Goal: Task Accomplishment & Management: Manage account settings

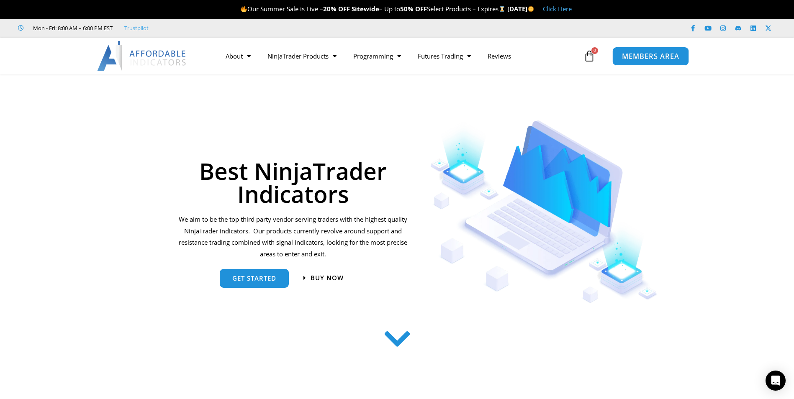
click at [628, 58] on span "MEMBERS AREA" at bounding box center [650, 56] width 57 height 7
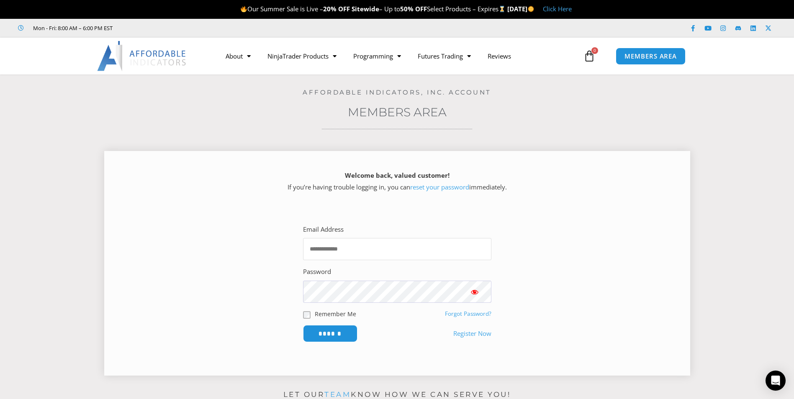
click at [334, 249] on input "Email Address" at bounding box center [397, 249] width 188 height 22
type input "**********"
click at [328, 337] on input "******" at bounding box center [329, 334] width 57 height 18
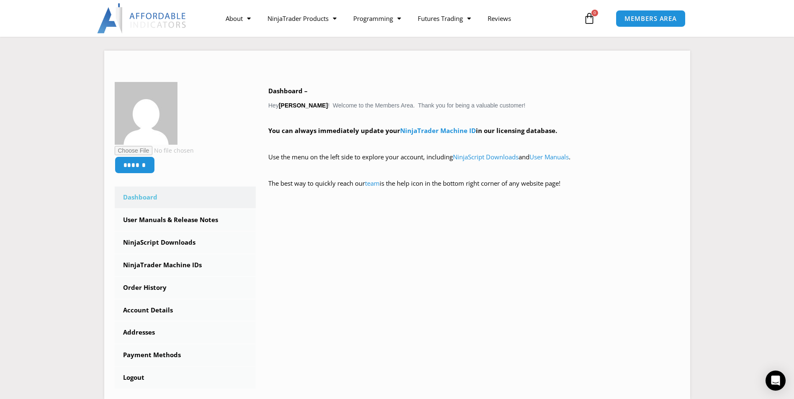
scroll to position [102, 0]
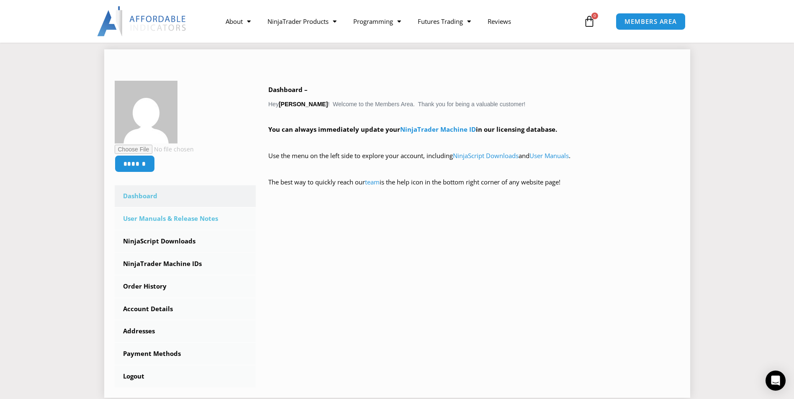
click at [179, 223] on link "User Manuals & Release Notes" at bounding box center [185, 219] width 141 height 22
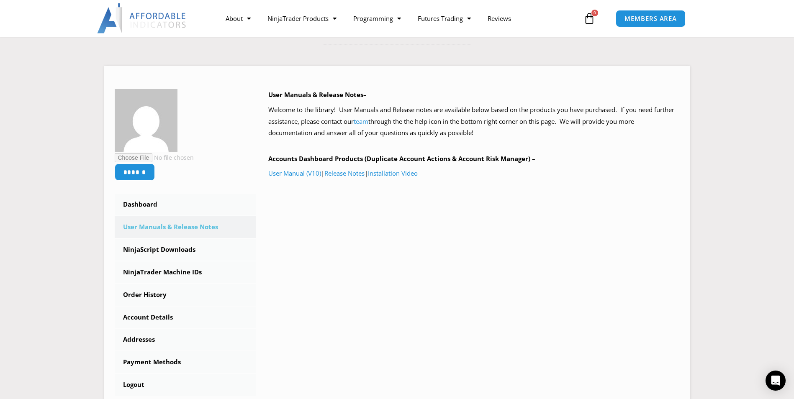
scroll to position [79, 0]
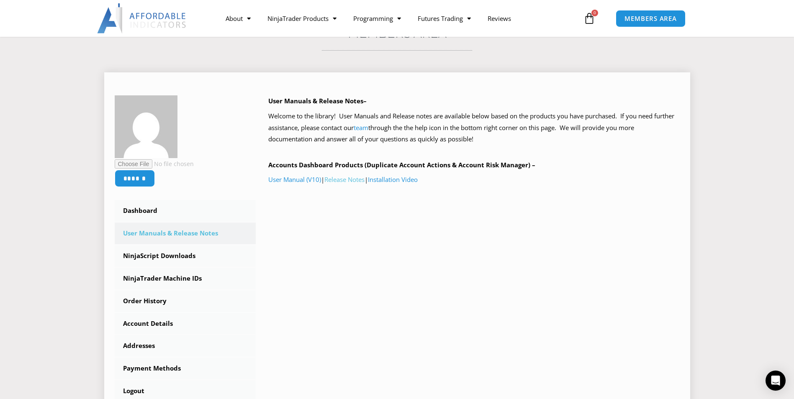
click at [352, 180] on link "Release Notes" at bounding box center [344, 179] width 40 height 8
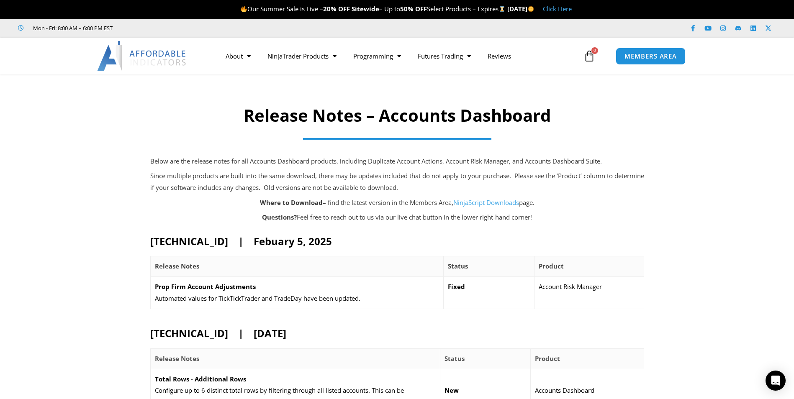
click at [477, 203] on link "NinjaScript Downloads" at bounding box center [486, 202] width 66 height 8
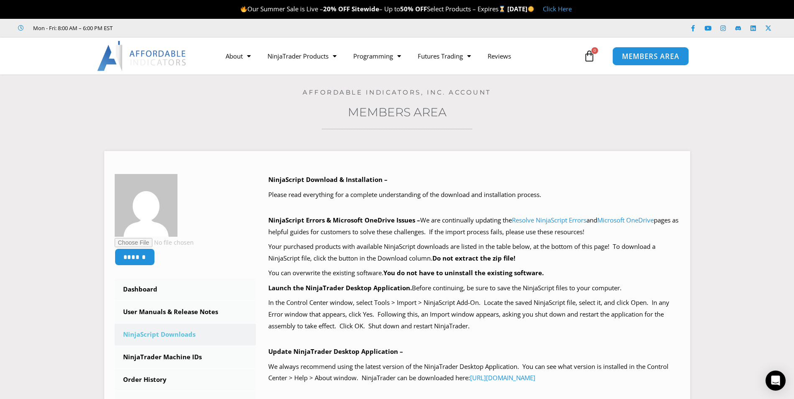
click at [631, 62] on link "MEMBERS AREA" at bounding box center [650, 55] width 77 height 19
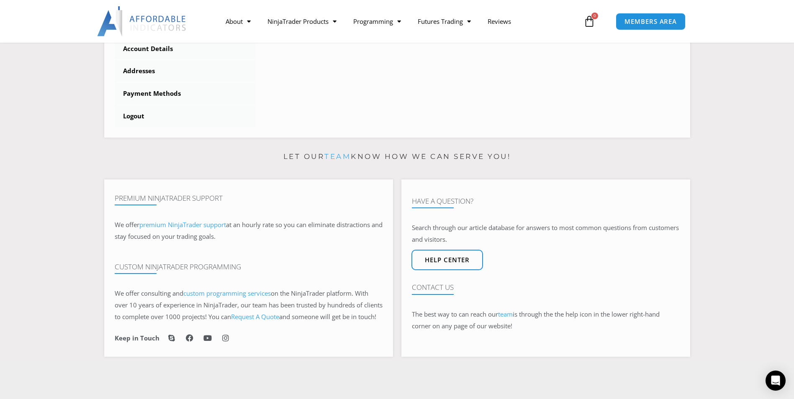
scroll to position [356, 0]
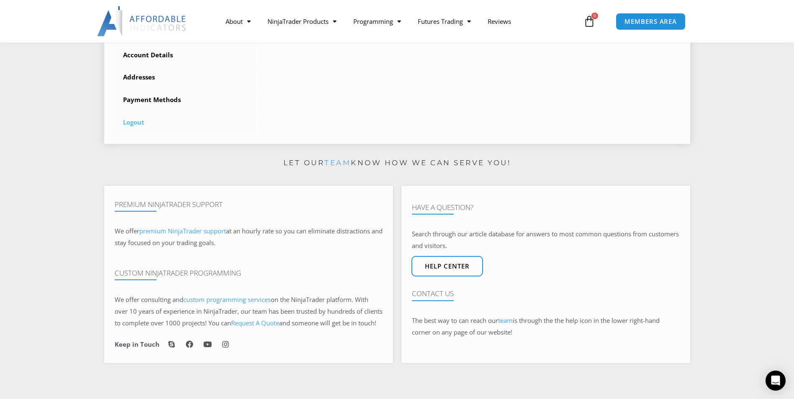
click at [129, 124] on link "Logout" at bounding box center [185, 123] width 141 height 22
